Goal: Check status: Check status

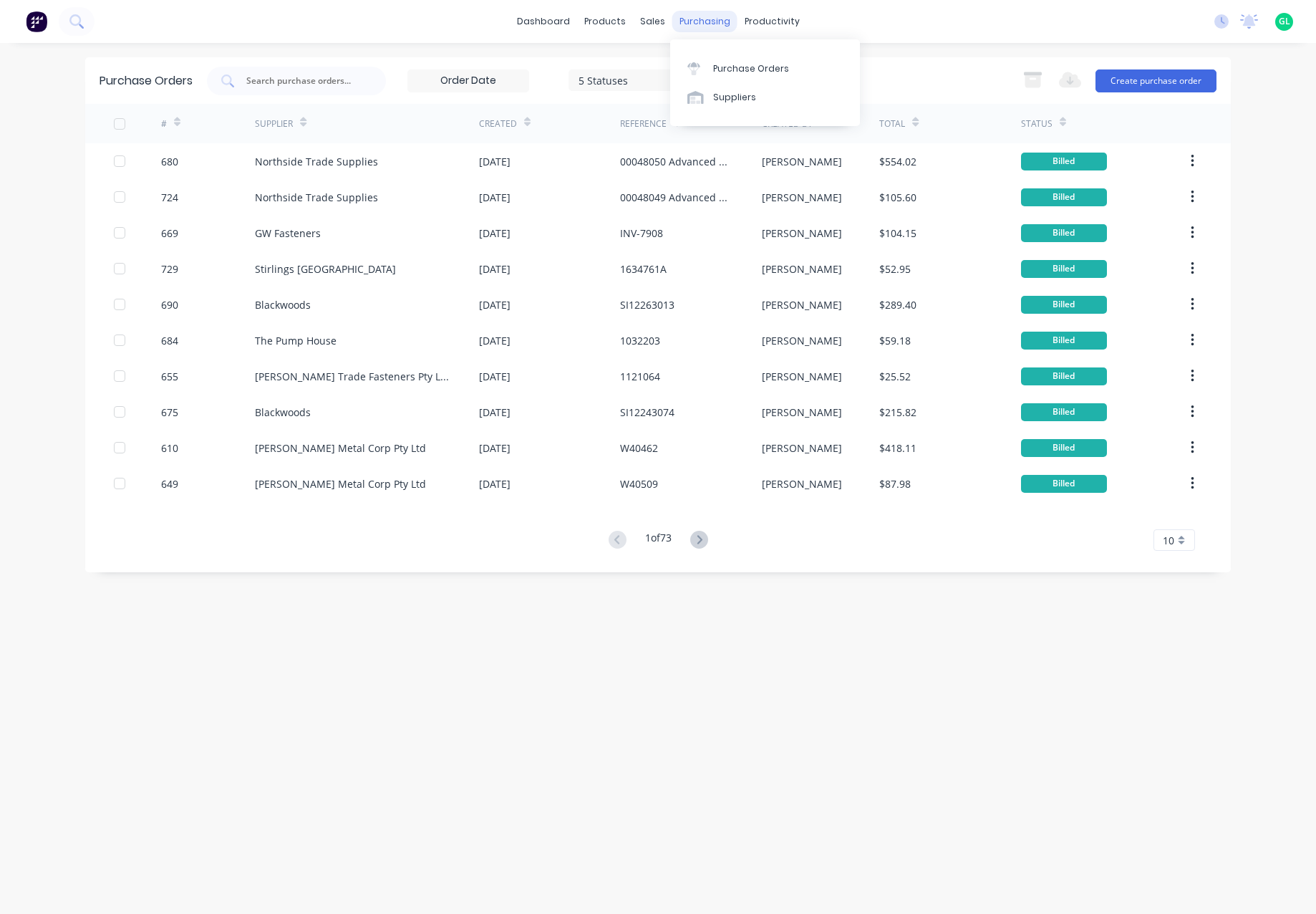
click at [700, 22] on div "purchasing" at bounding box center [705, 21] width 65 height 21
click at [732, 70] on div "Purchase Orders" at bounding box center [751, 68] width 76 height 13
click at [267, 79] on input "text" at bounding box center [305, 81] width 119 height 14
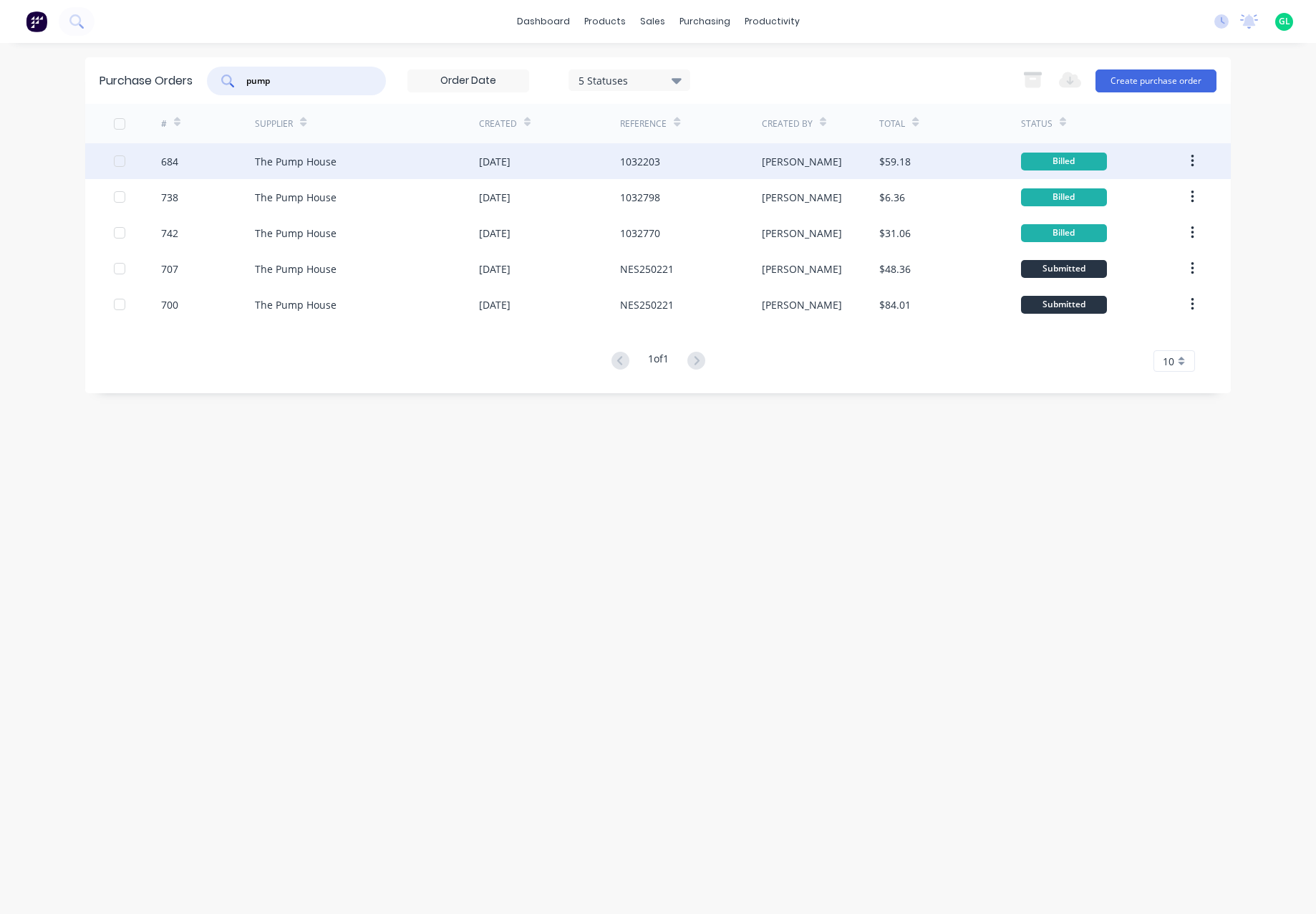
type input "pump"
click at [290, 162] on div "The Pump House" at bounding box center [296, 162] width 82 height 15
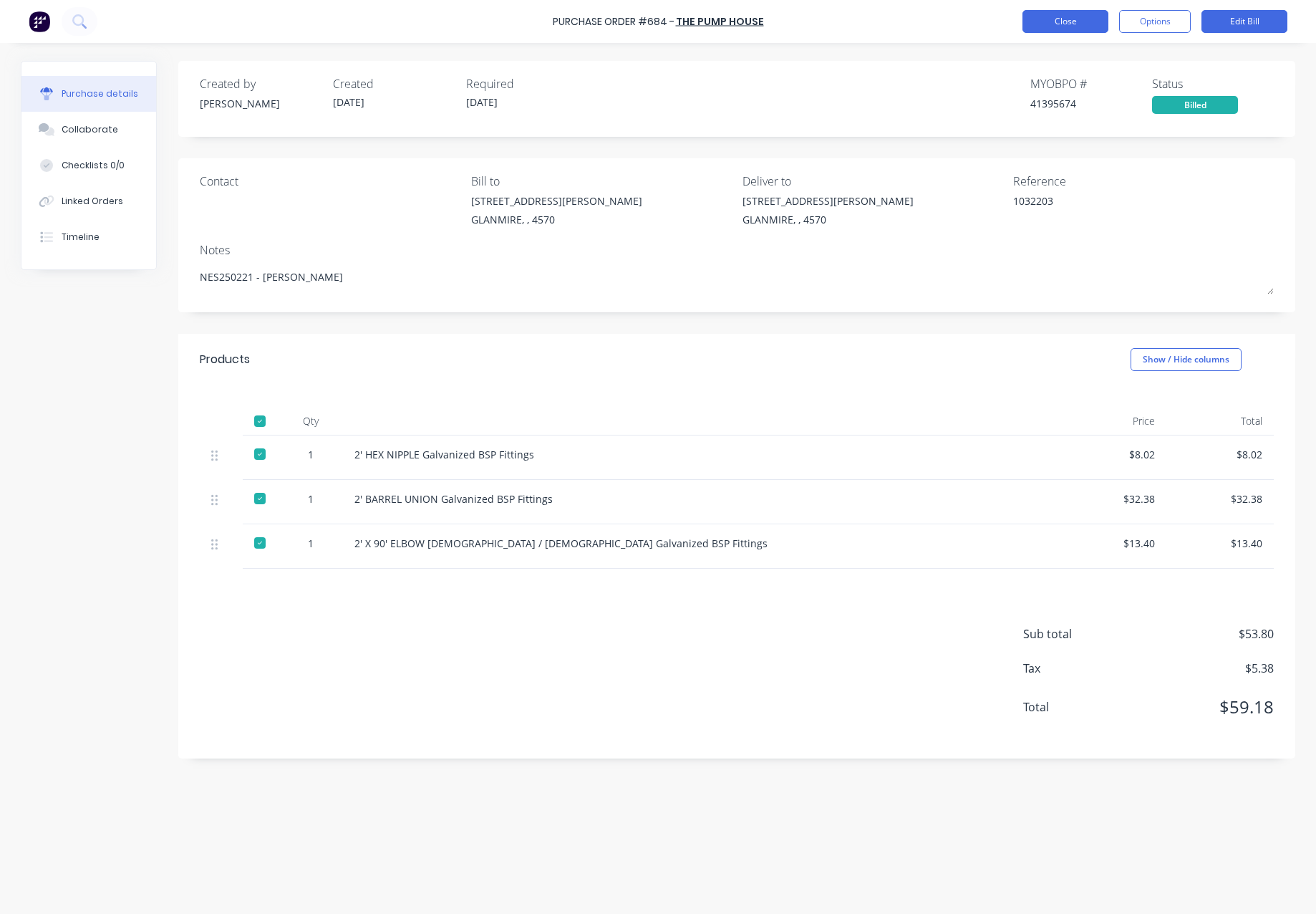
click at [1080, 29] on button "Close" at bounding box center [1066, 21] width 86 height 23
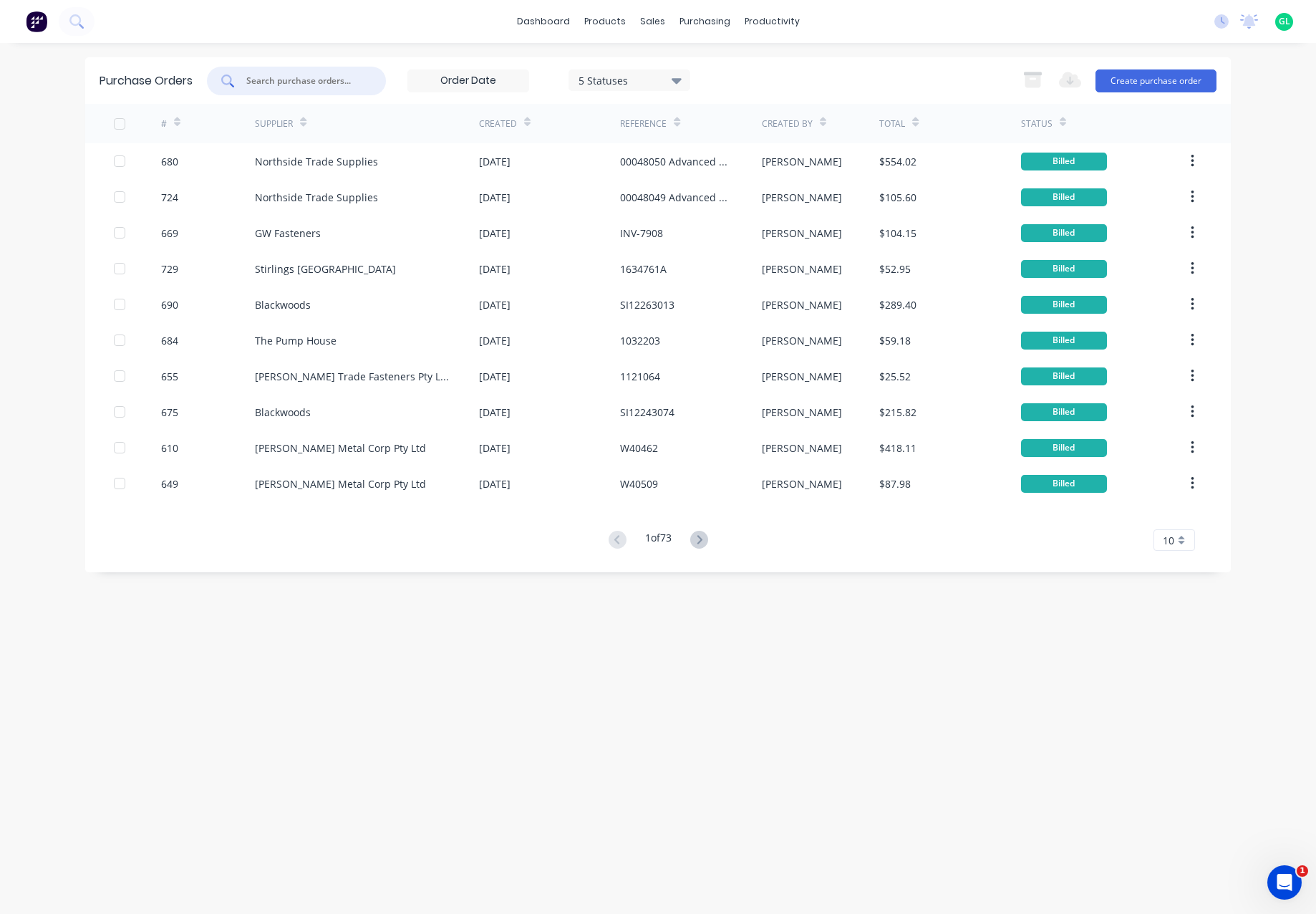
click at [298, 83] on input "text" at bounding box center [305, 81] width 119 height 14
type input "pump"
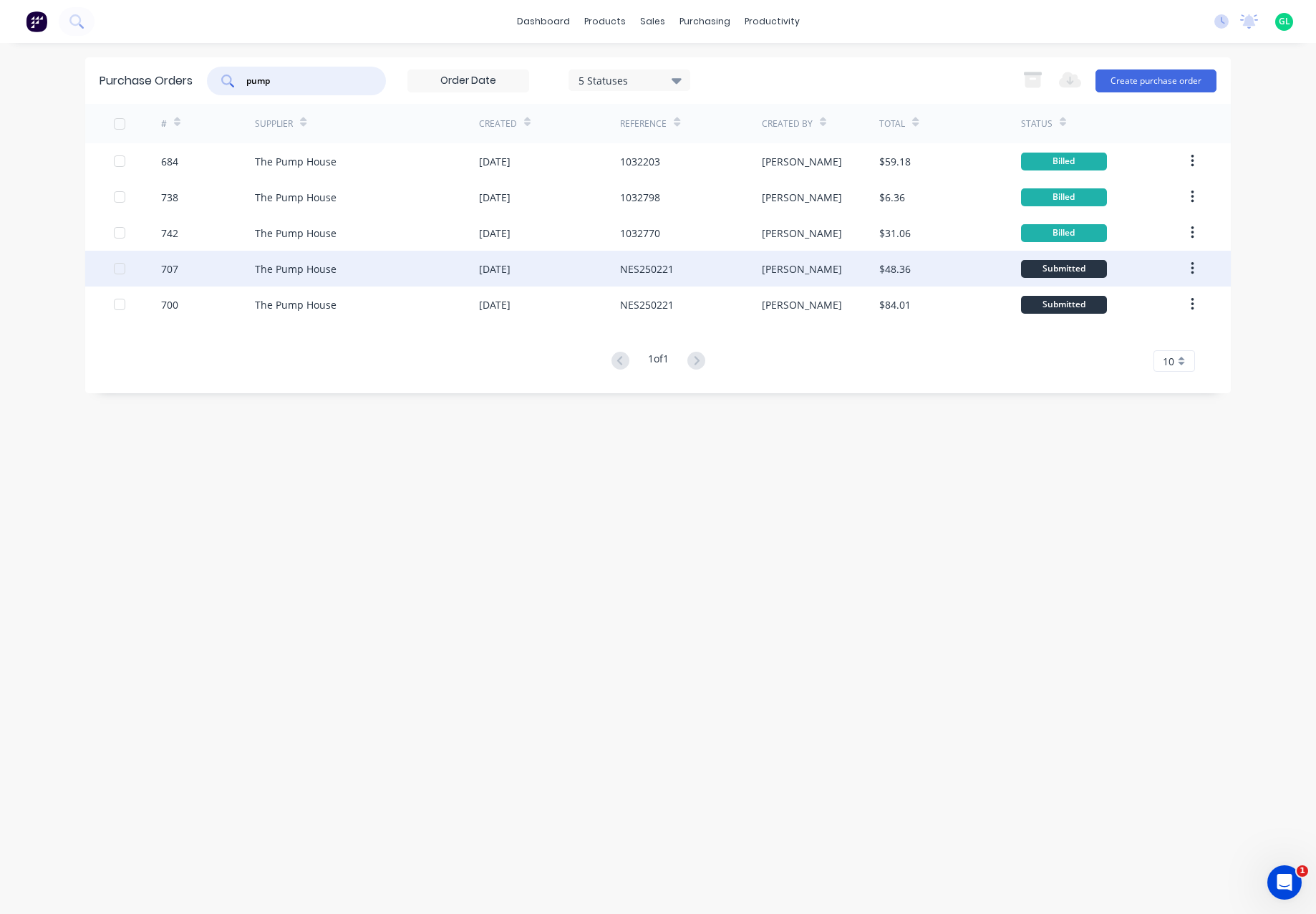
click at [187, 268] on div "707" at bounding box center [208, 268] width 95 height 36
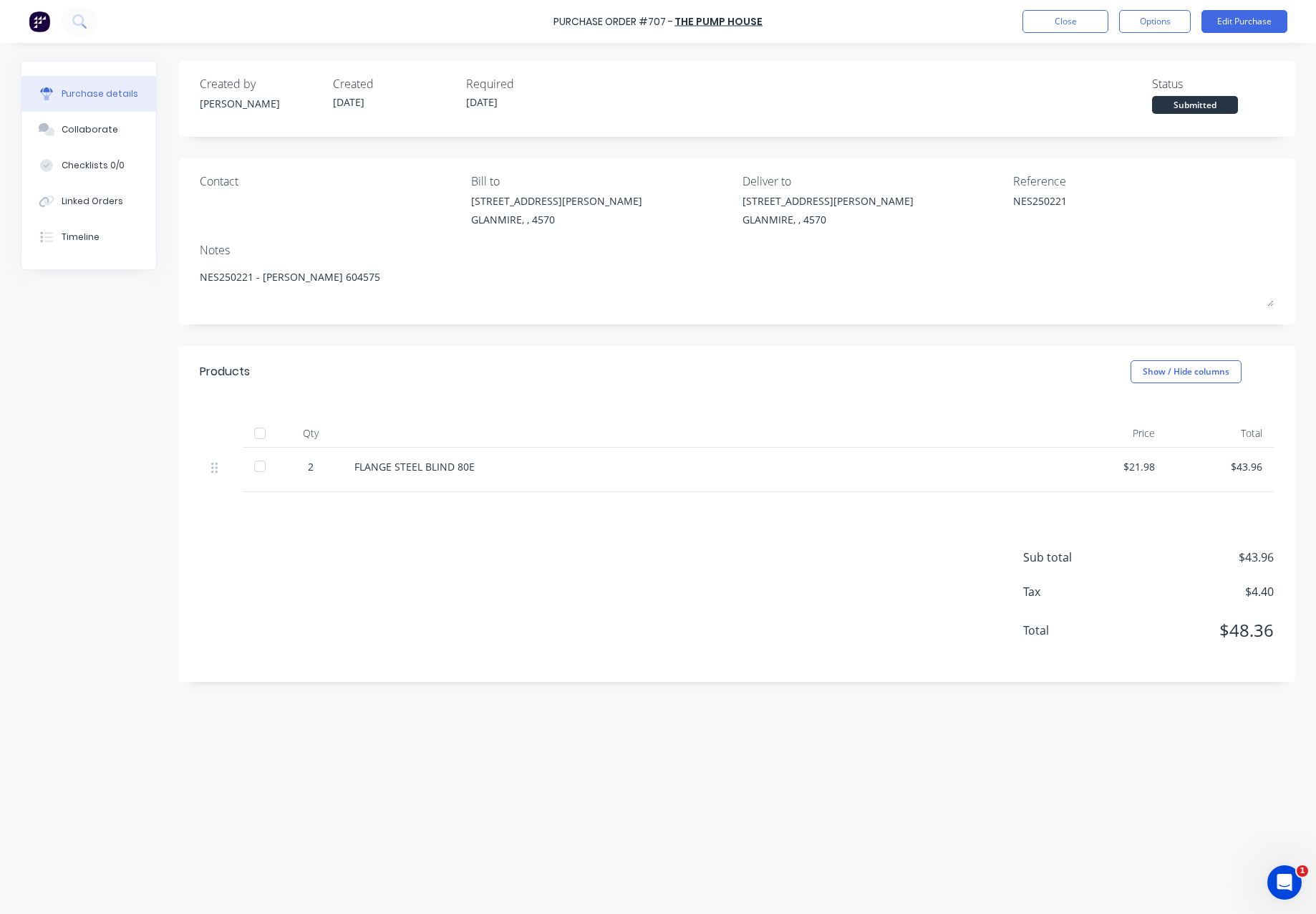
type textarea "x"
click at [1068, 24] on button "Close" at bounding box center [1066, 21] width 86 height 23
